Goal: Communication & Community: Answer question/provide support

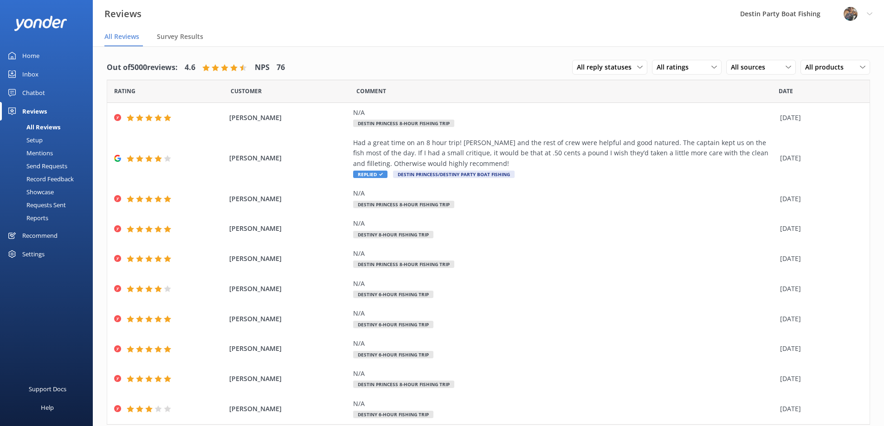
click at [28, 76] on div "Inbox" at bounding box center [30, 74] width 16 height 19
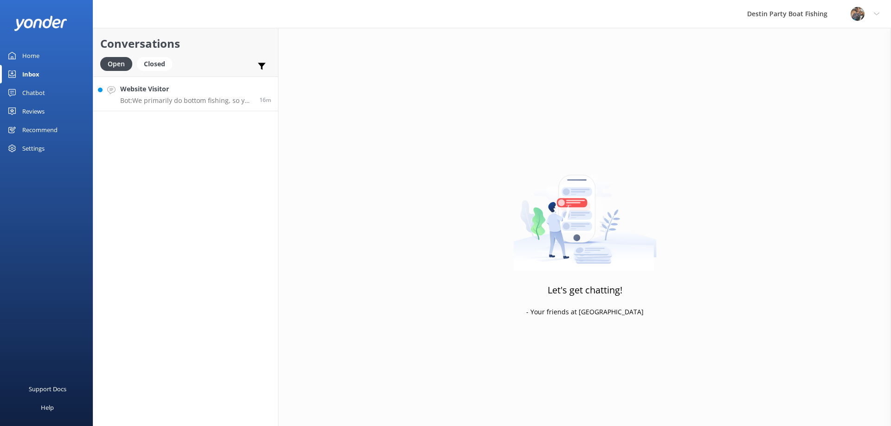
click at [196, 101] on p "Bot: We primarily do bottom fishing, so you can expect to catch snapper, groupe…" at bounding box center [186, 100] width 132 height 8
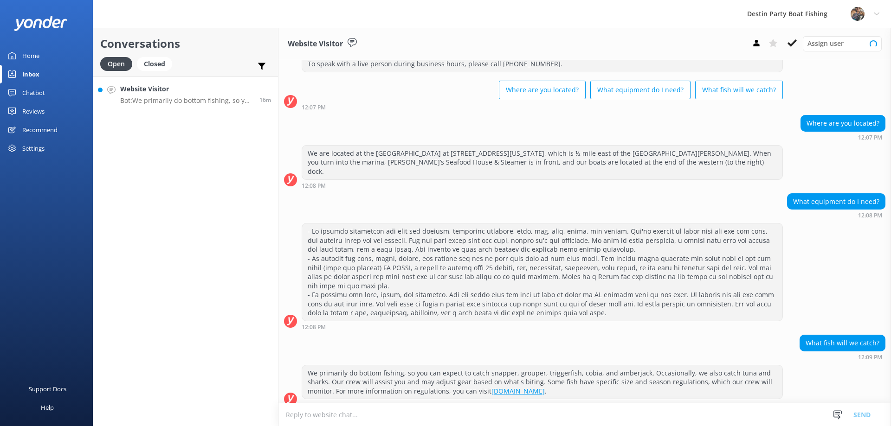
scroll to position [39, 0]
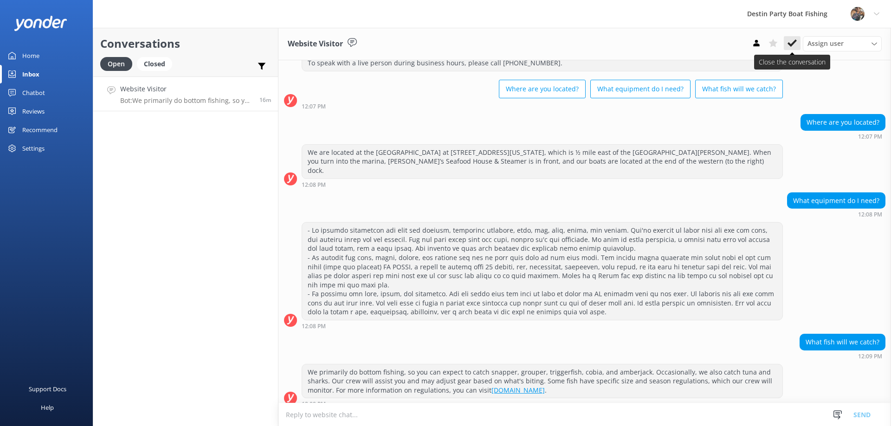
click at [790, 41] on icon at bounding box center [791, 43] width 9 height 9
